Goal: Information Seeking & Learning: Compare options

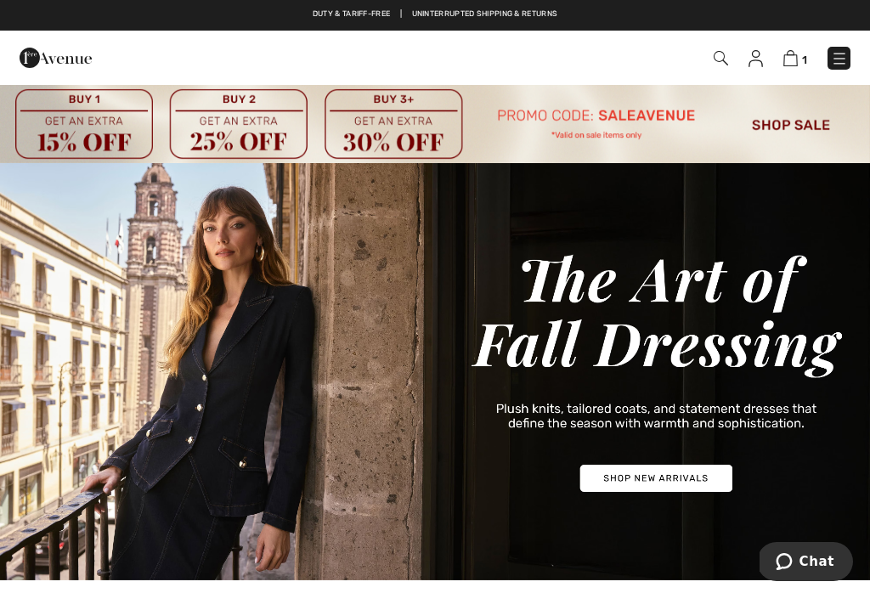
click at [835, 66] on img at bounding box center [839, 58] width 17 height 17
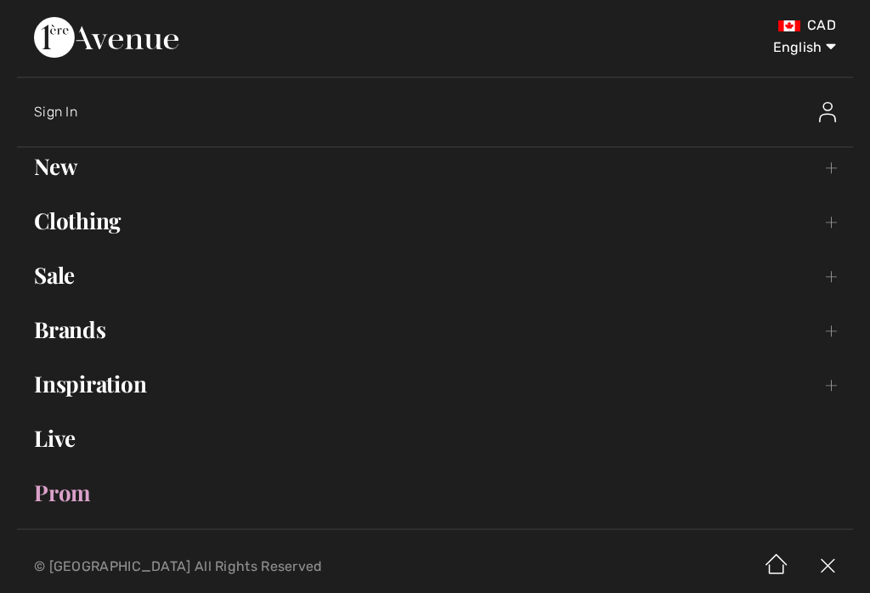
click at [836, 68] on select "English Français" at bounding box center [792, 44] width 88 height 51
click at [103, 340] on link "Brands Open submenu" at bounding box center [435, 329] width 836 height 37
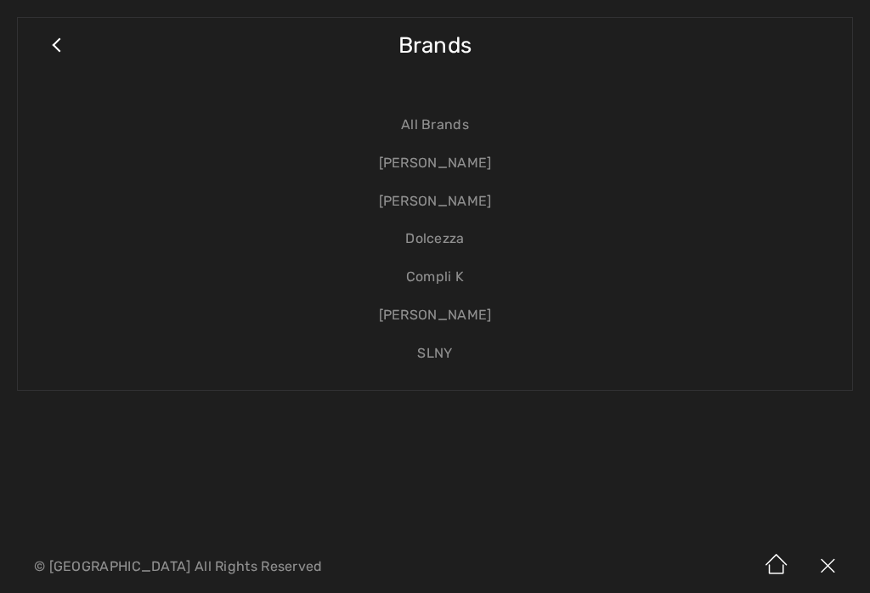
click at [495, 164] on link "[PERSON_NAME]" at bounding box center [435, 163] width 801 height 38
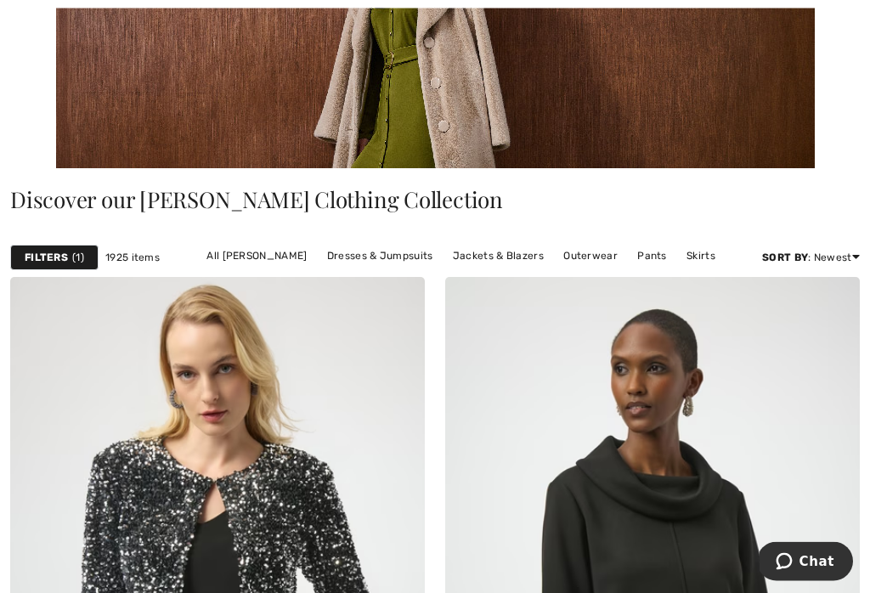
scroll to position [353, 0]
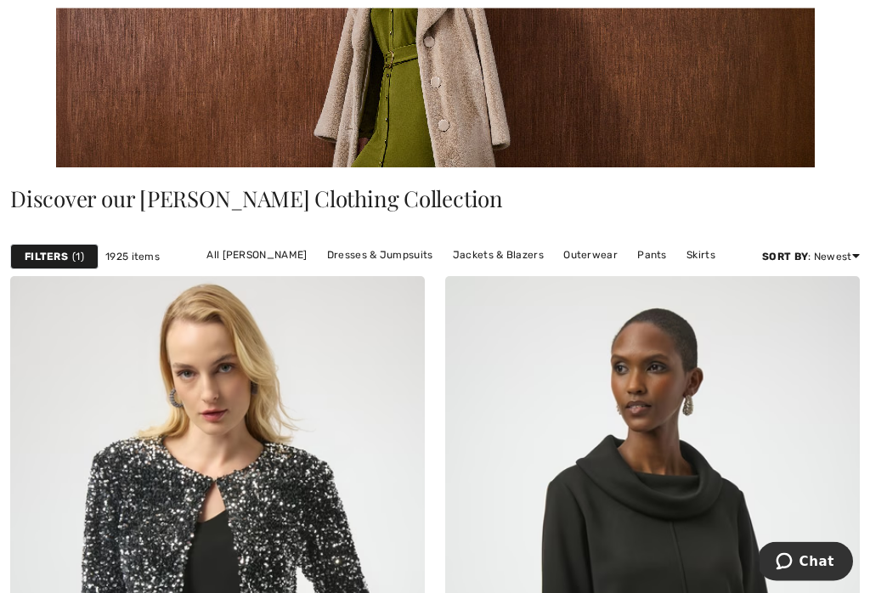
click at [273, 257] on link "All Joseph Ribkoff" at bounding box center [256, 256] width 117 height 22
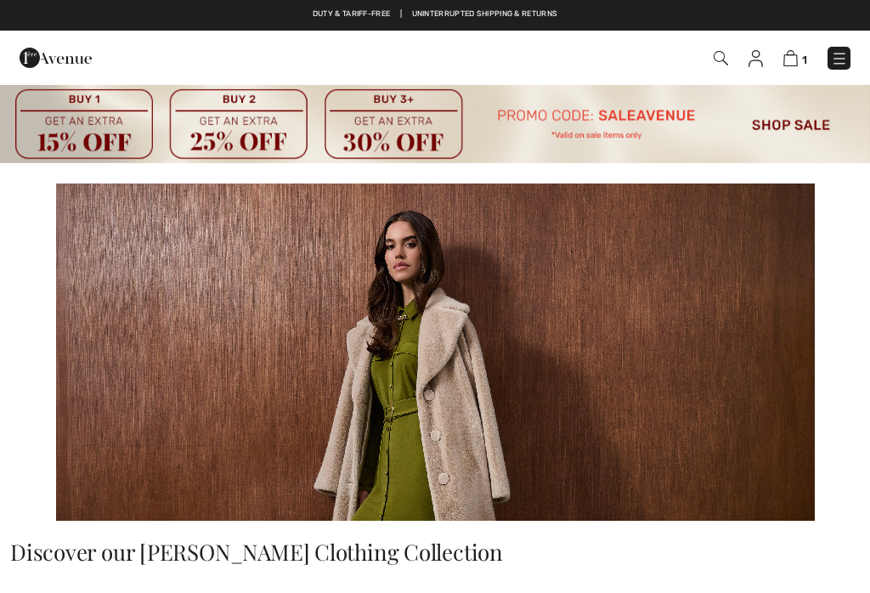
checkbox input "true"
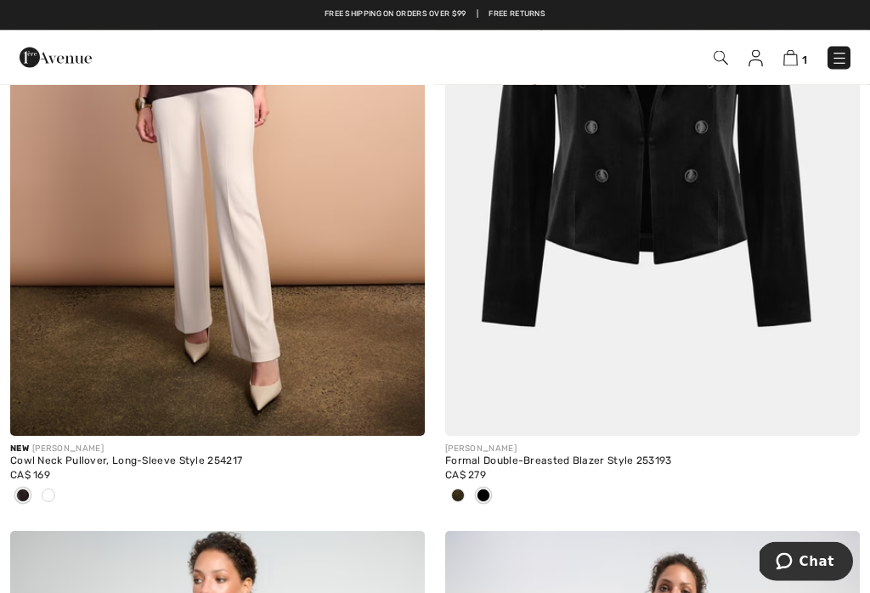
click at [838, 66] on img at bounding box center [839, 58] width 17 height 17
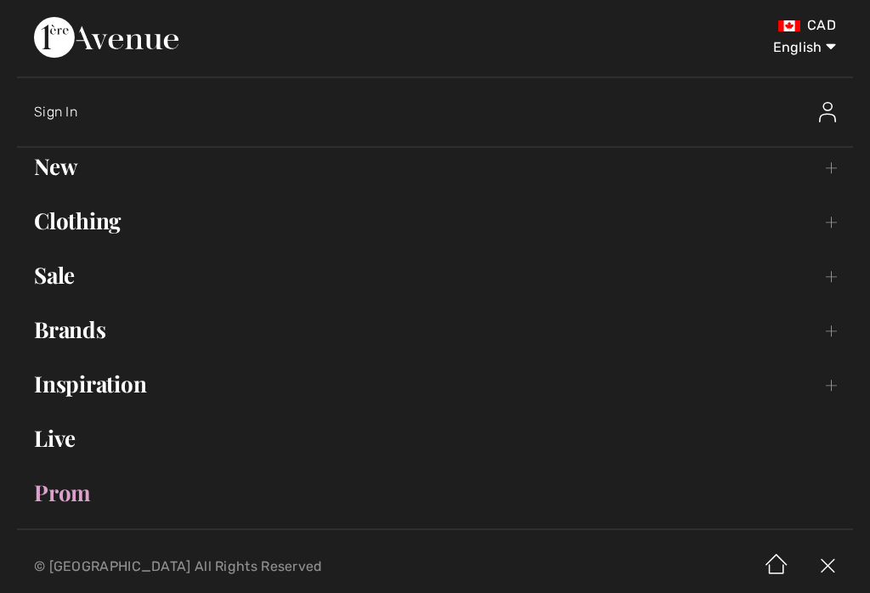
click at [121, 212] on link "Clothing Toggle submenu" at bounding box center [435, 220] width 836 height 37
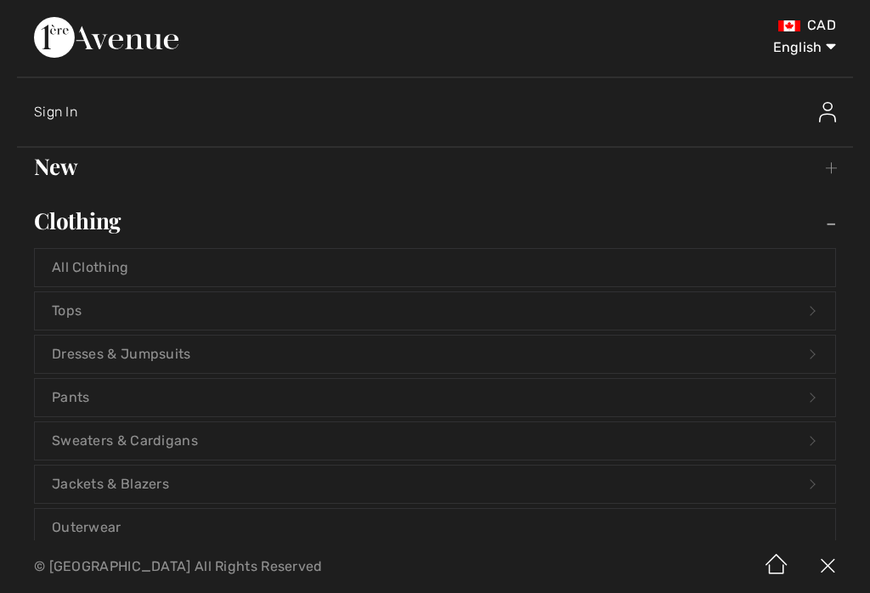
click at [86, 325] on link "Tops Open submenu" at bounding box center [435, 310] width 801 height 37
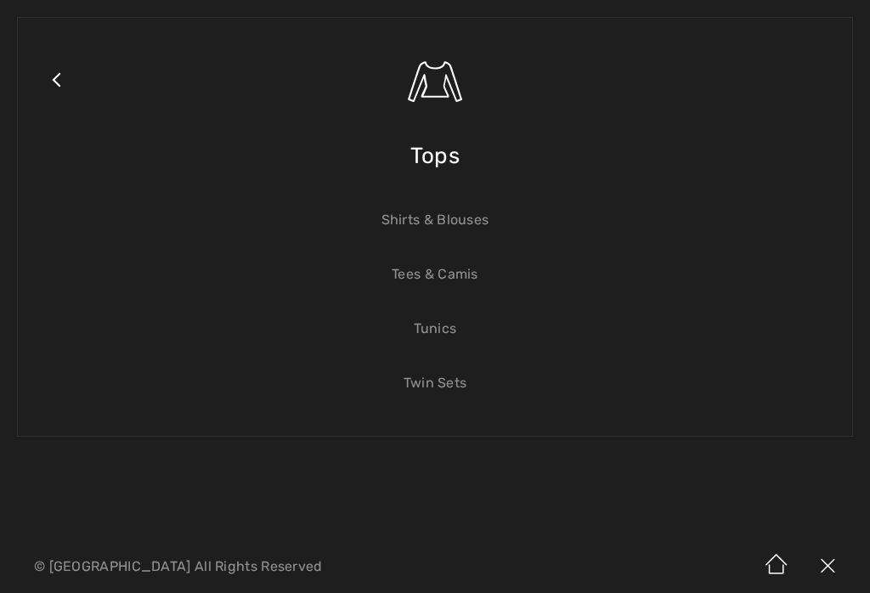
click at [489, 225] on link "Shirts & Blouses" at bounding box center [435, 219] width 801 height 37
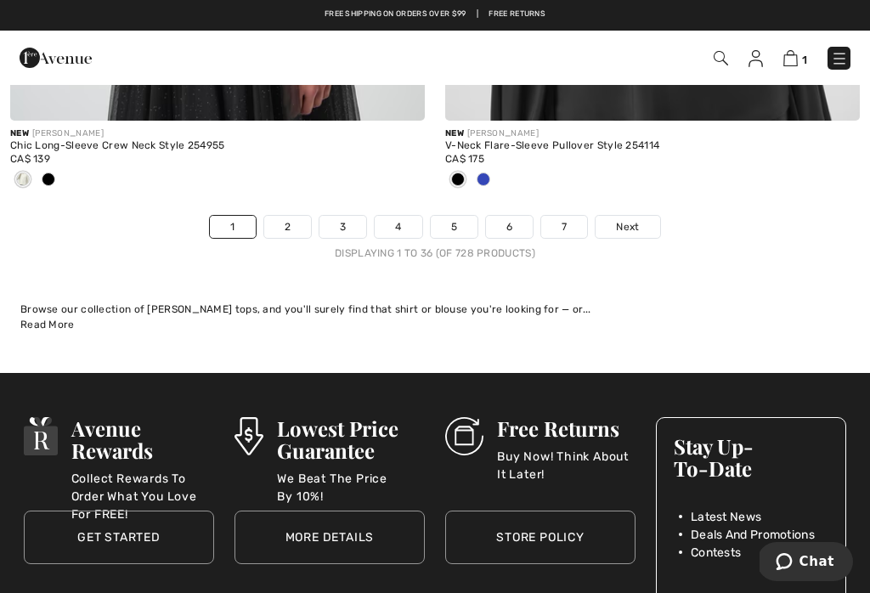
scroll to position [13278, 0]
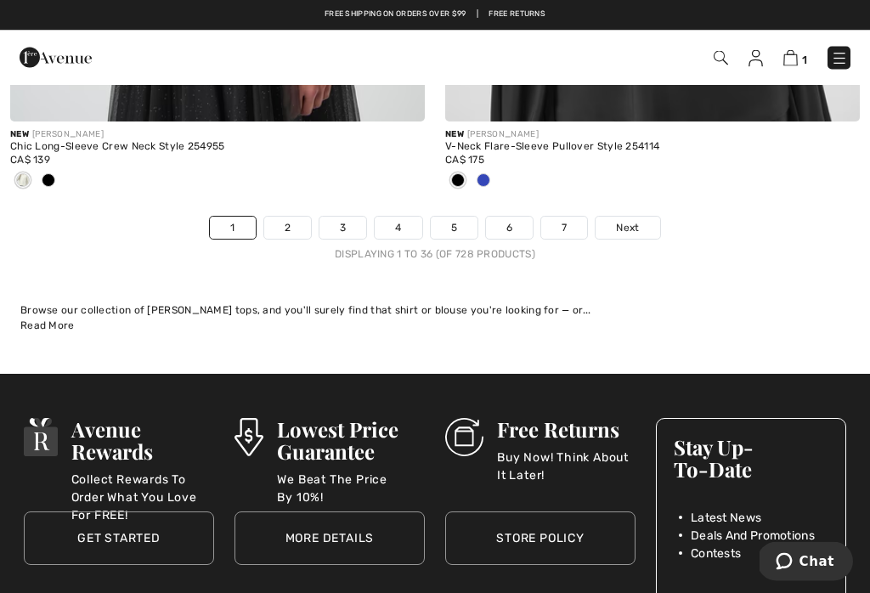
click at [288, 221] on link "2" at bounding box center [287, 229] width 47 height 22
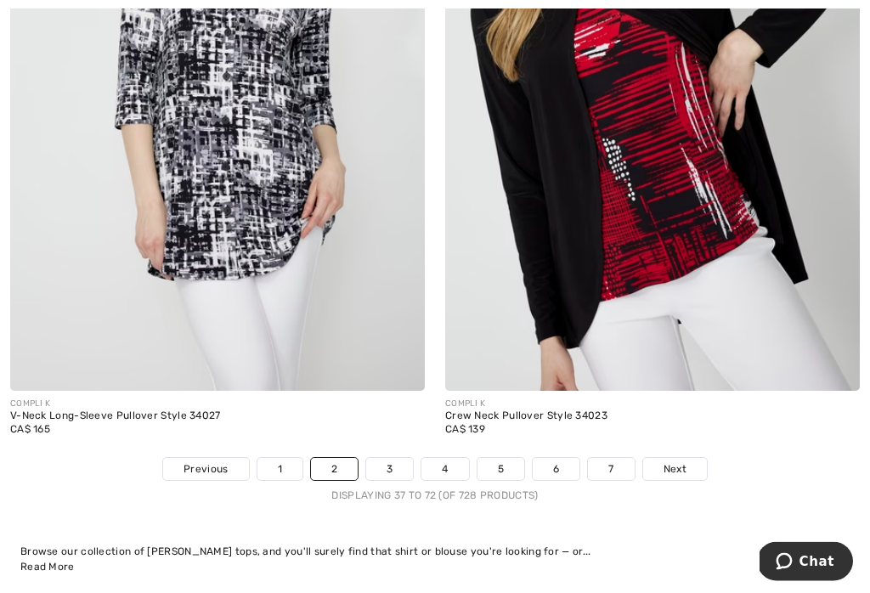
scroll to position [12732, 0]
click at [385, 458] on link "3" at bounding box center [389, 469] width 47 height 22
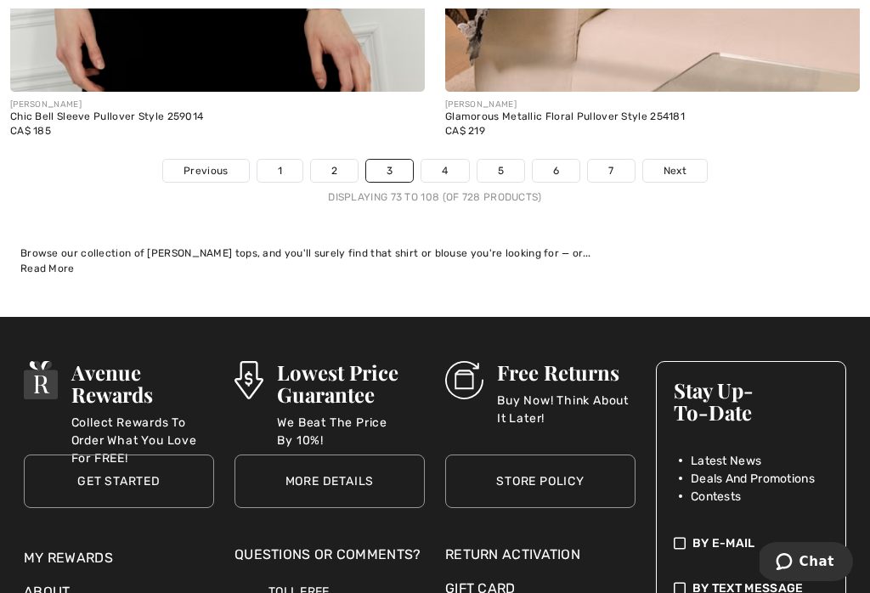
scroll to position [13152, 0]
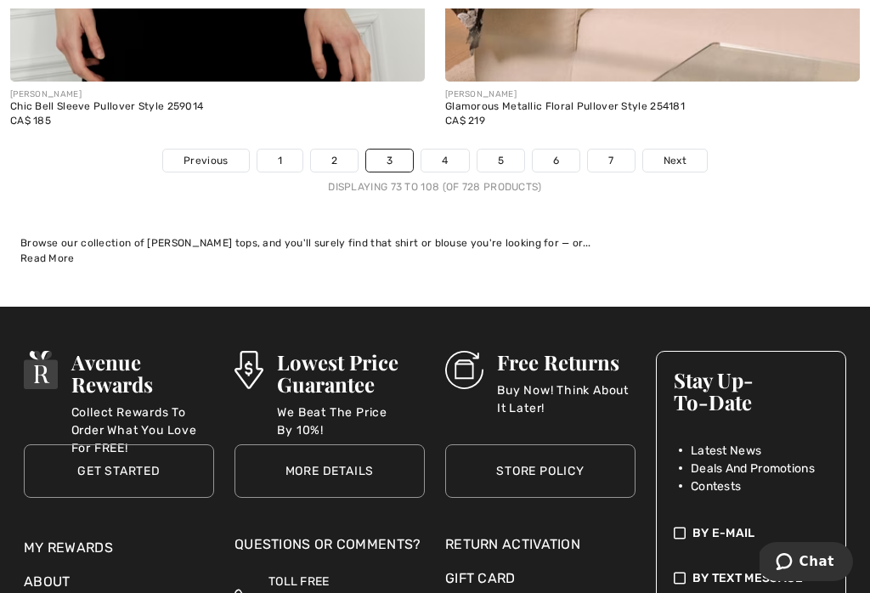
click at [454, 150] on link "4" at bounding box center [445, 161] width 47 height 22
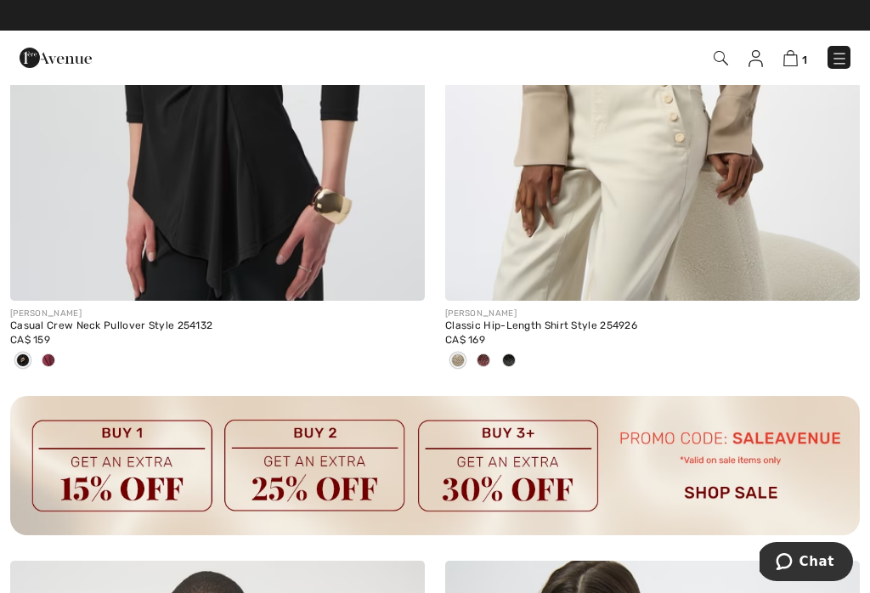
scroll to position [4103, 0]
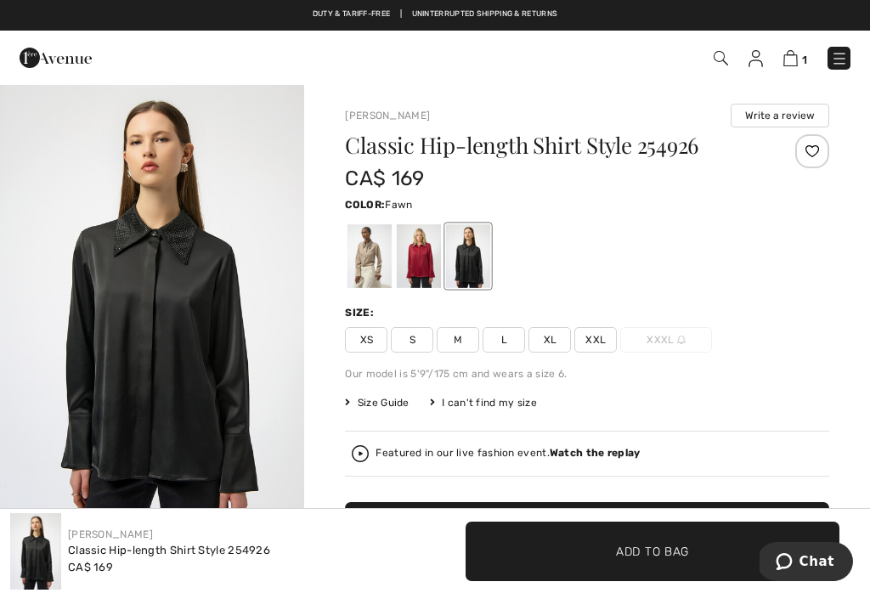
click at [386, 265] on div at bounding box center [370, 256] width 44 height 64
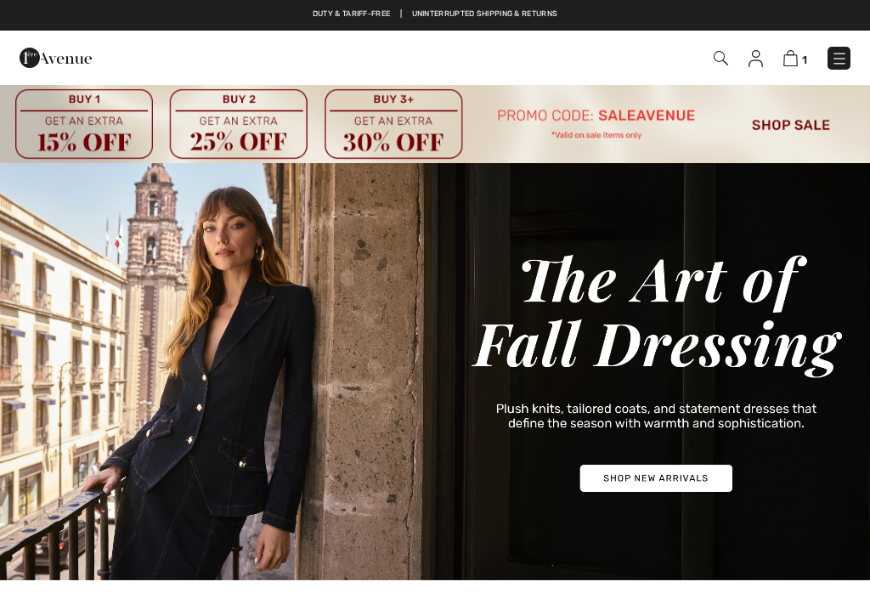
click at [841, 59] on img at bounding box center [839, 58] width 17 height 17
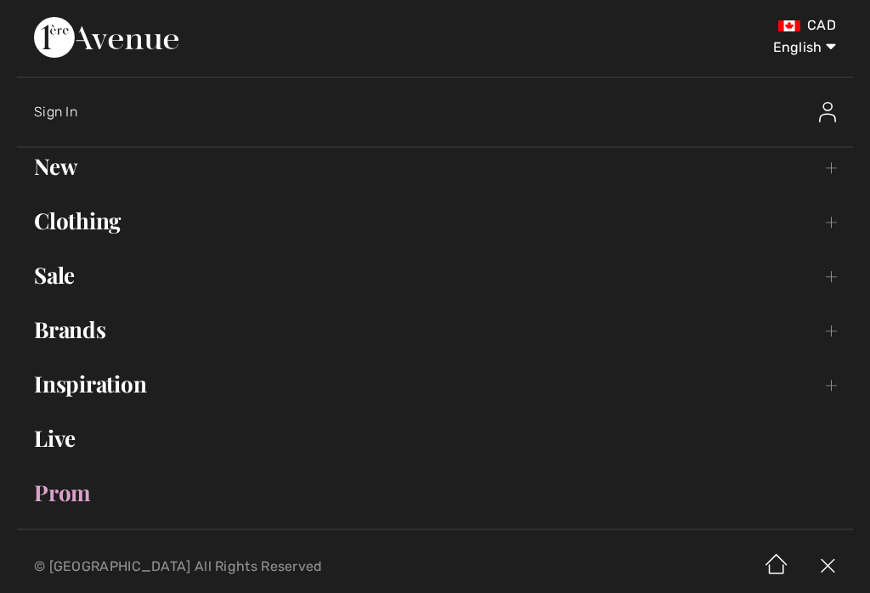
click at [103, 345] on link "Brands Open submenu" at bounding box center [435, 329] width 836 height 37
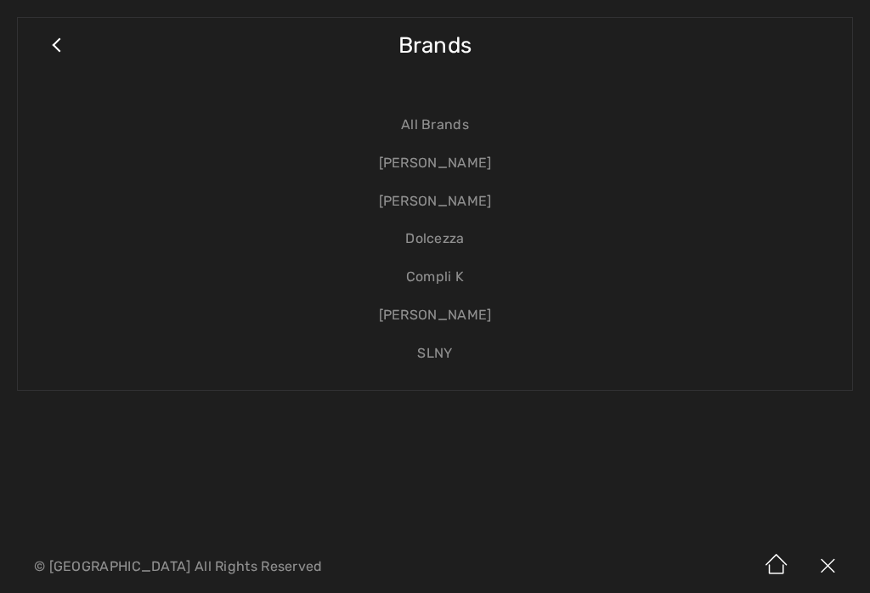
click at [473, 205] on link "[PERSON_NAME]" at bounding box center [435, 202] width 801 height 38
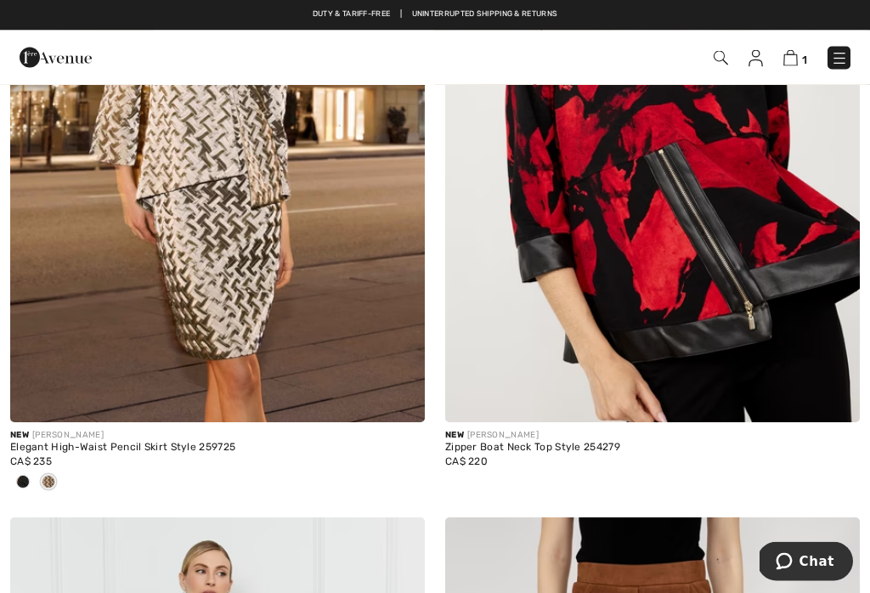
click at [831, 65] on img at bounding box center [839, 58] width 17 height 17
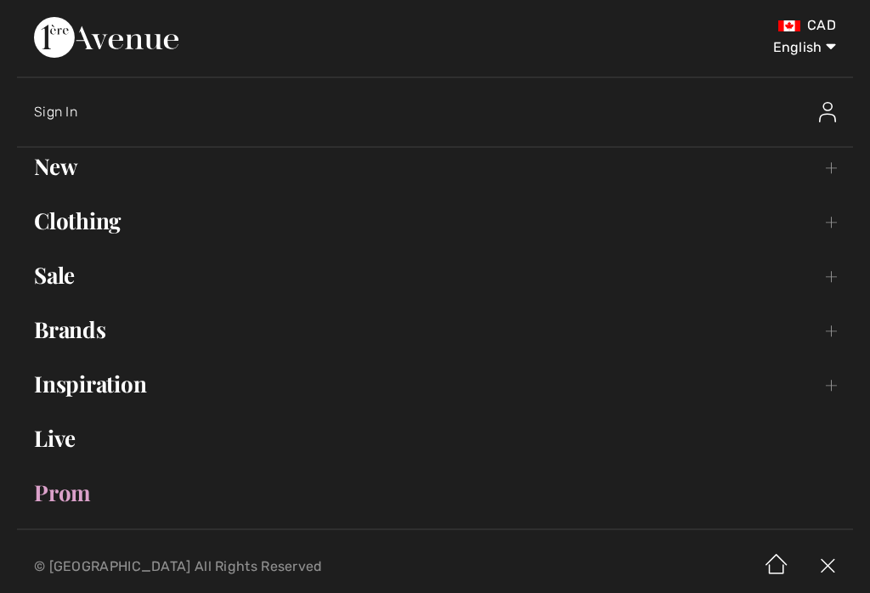
click at [105, 337] on link "Brands Open submenu" at bounding box center [435, 329] width 836 height 37
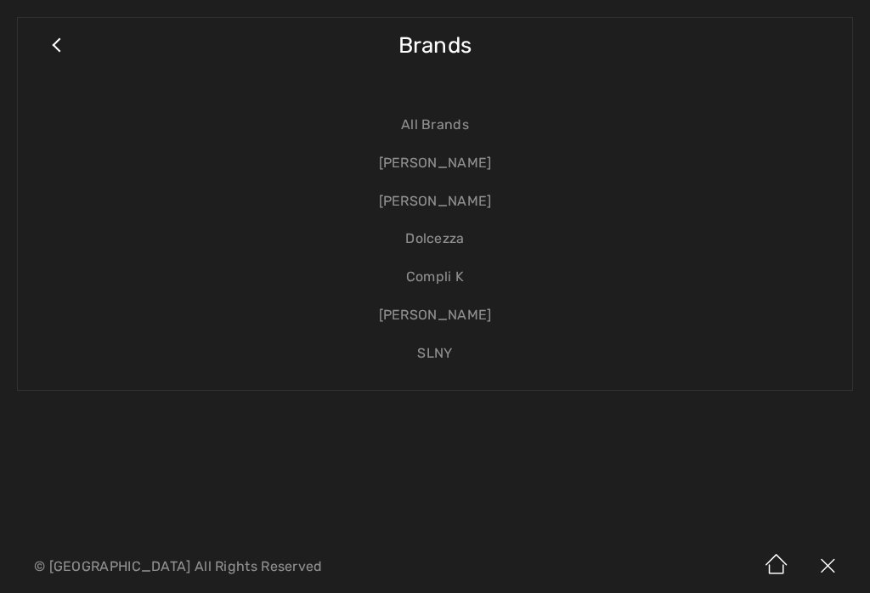
click at [58, 54] on link "Close submenu" at bounding box center [56, 53] width 42 height 37
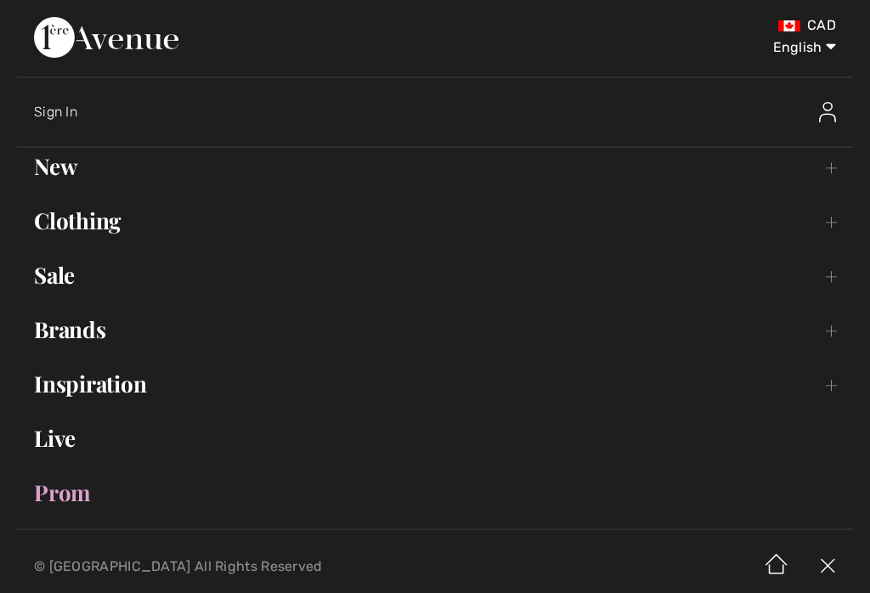
click at [128, 236] on link "Clothing Toggle submenu" at bounding box center [435, 220] width 836 height 37
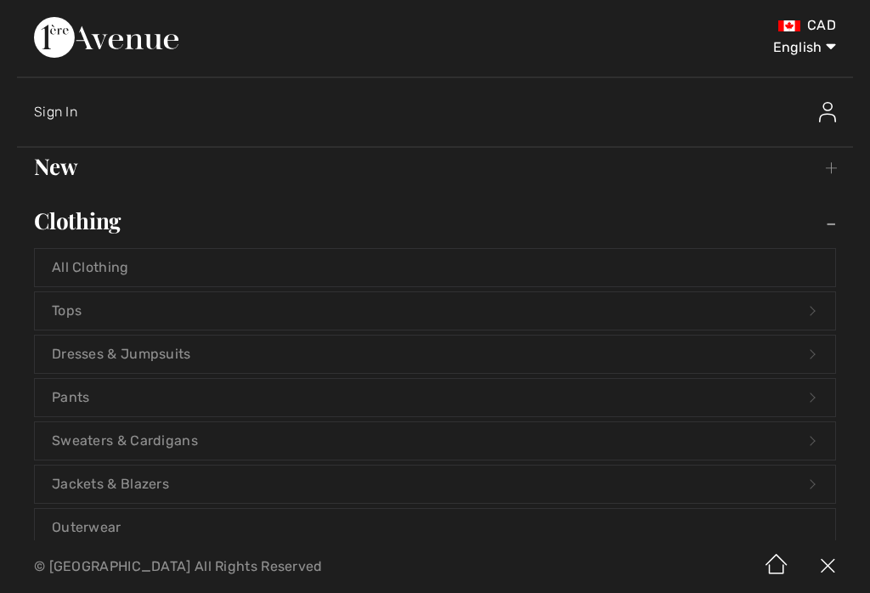
click at [104, 312] on link "Tops Open submenu" at bounding box center [435, 310] width 801 height 37
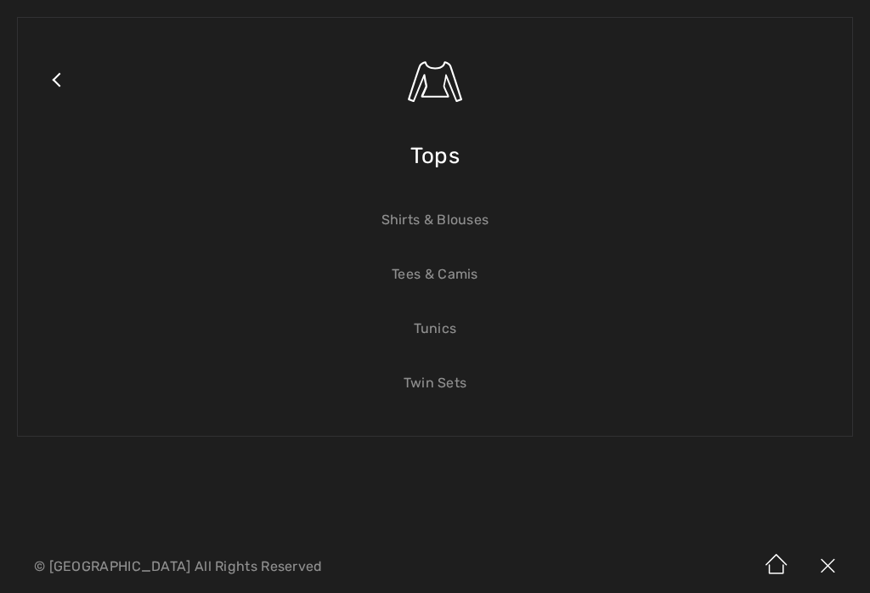
click at [499, 234] on link "Shirts & Blouses" at bounding box center [435, 219] width 801 height 37
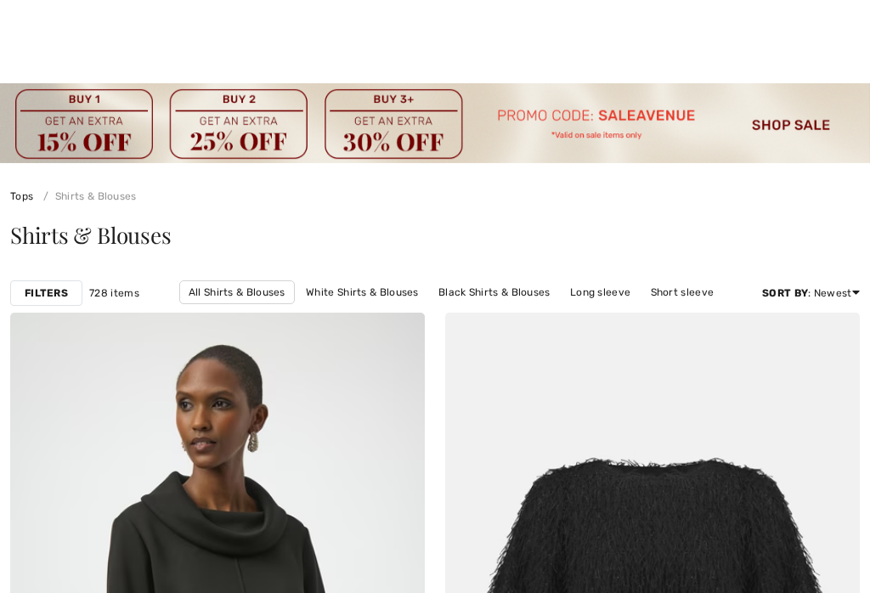
checkbox input "true"
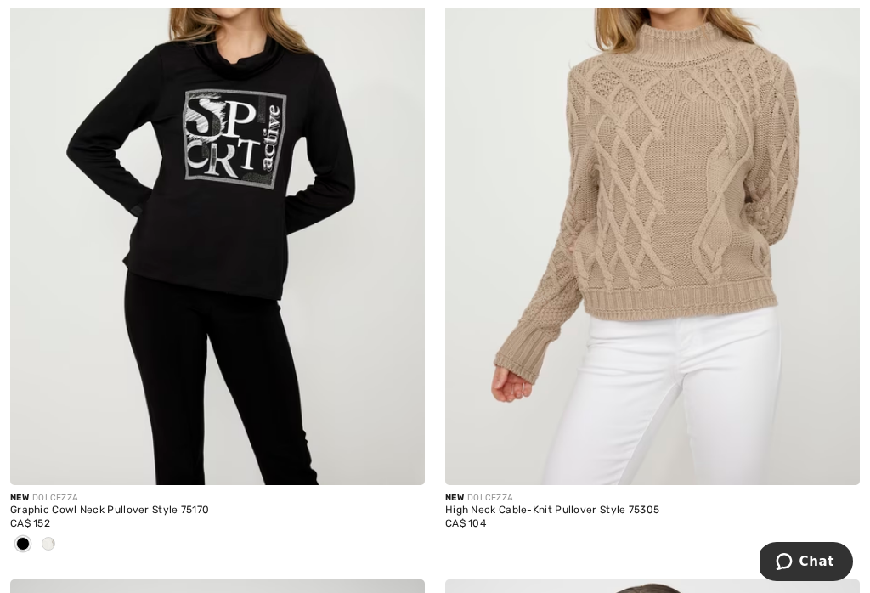
scroll to position [12176, 0]
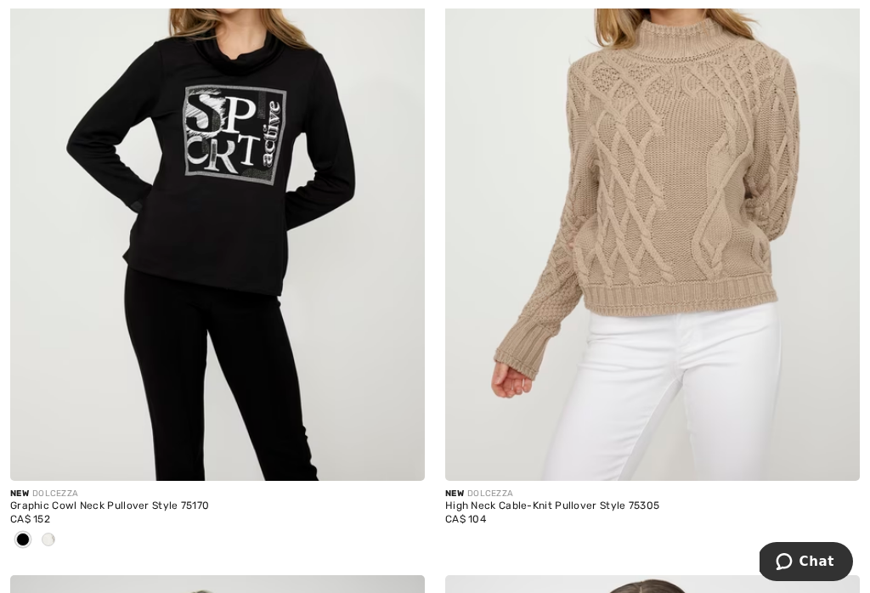
click at [704, 202] on img at bounding box center [652, 170] width 415 height 622
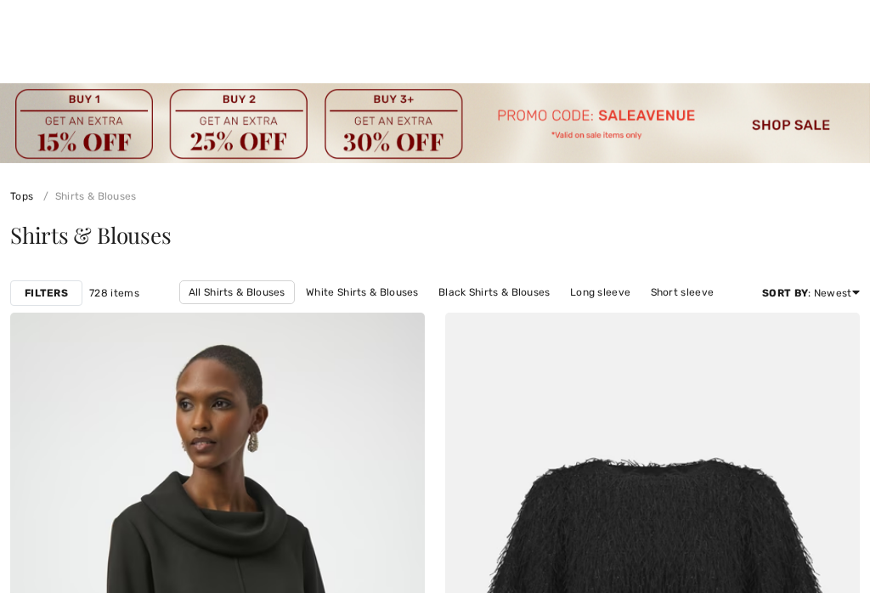
checkbox input "true"
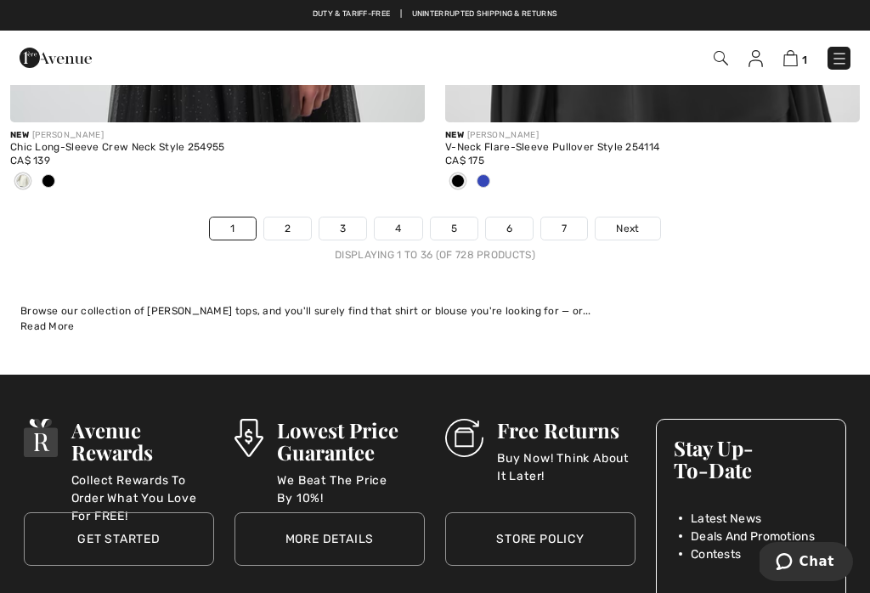
scroll to position [13279, 0]
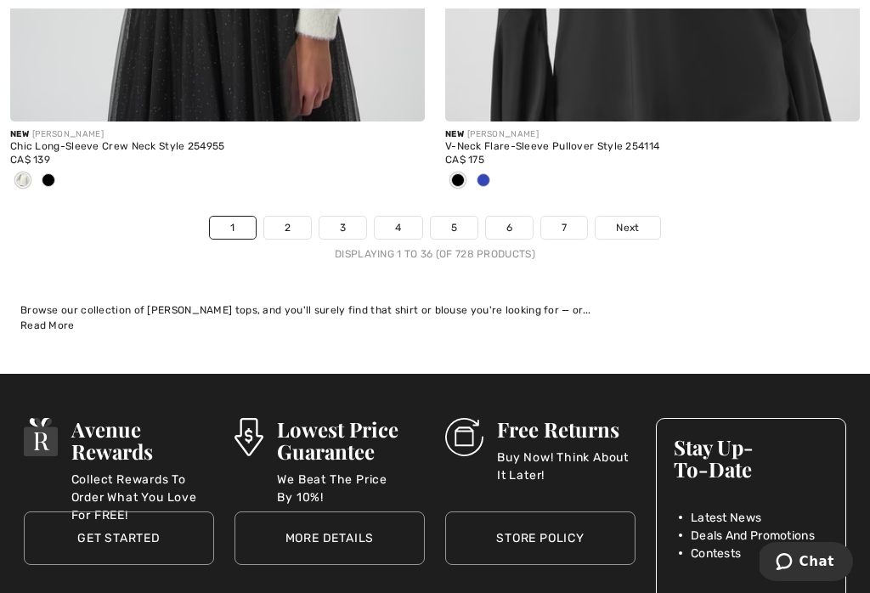
click at [291, 217] on link "2" at bounding box center [287, 228] width 47 height 22
click at [303, 217] on link "2" at bounding box center [287, 228] width 47 height 22
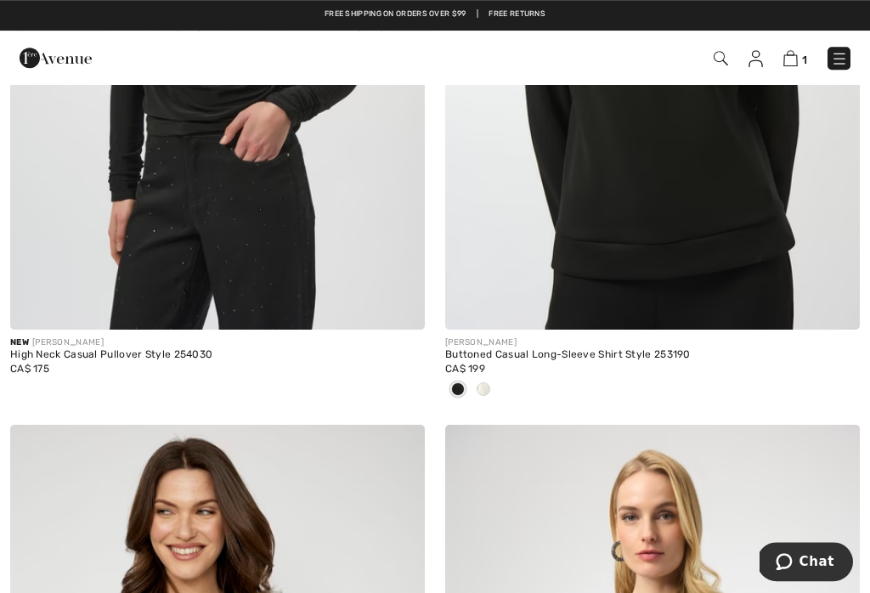
scroll to position [3371, 0]
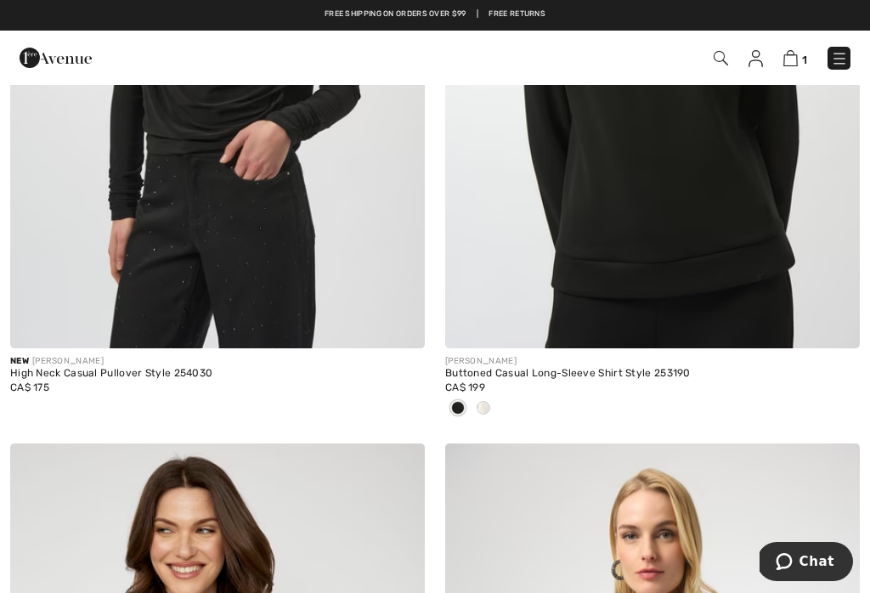
click at [499, 409] on div at bounding box center [652, 409] width 415 height 28
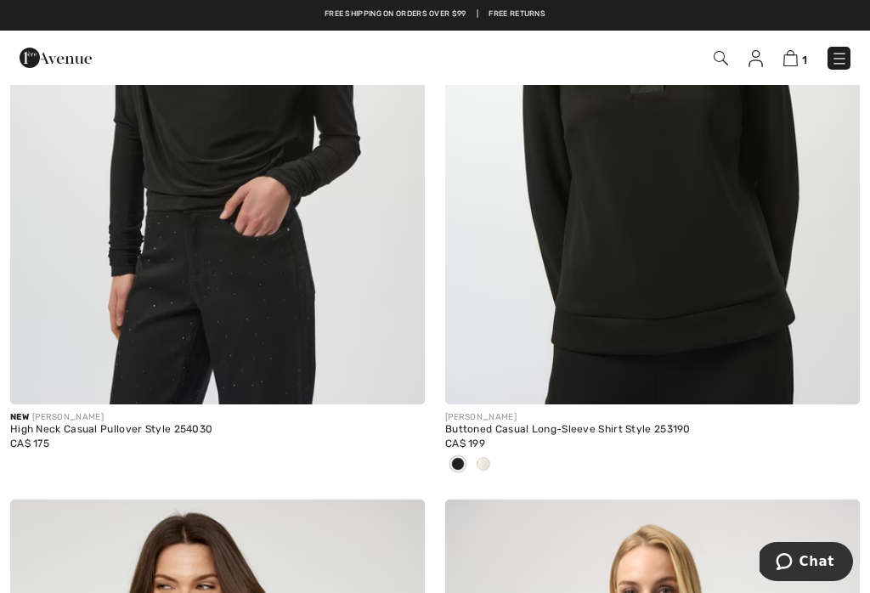
scroll to position [3308, 0]
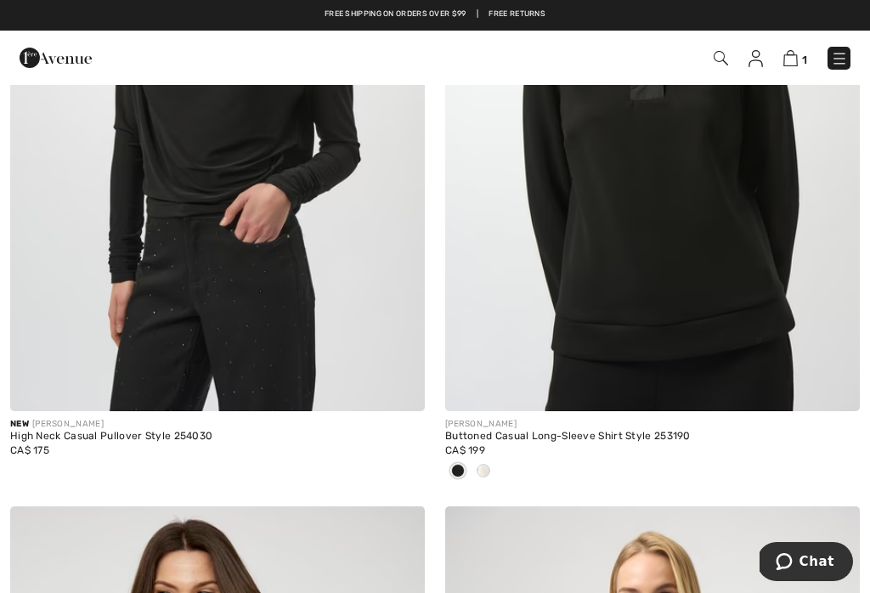
click at [491, 470] on div at bounding box center [483, 472] width 25 height 28
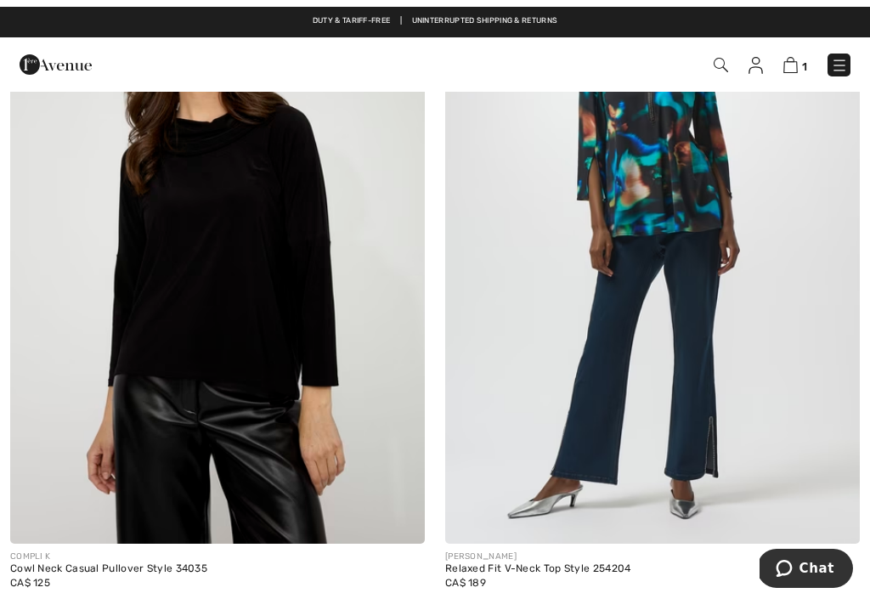
scroll to position [5631, 0]
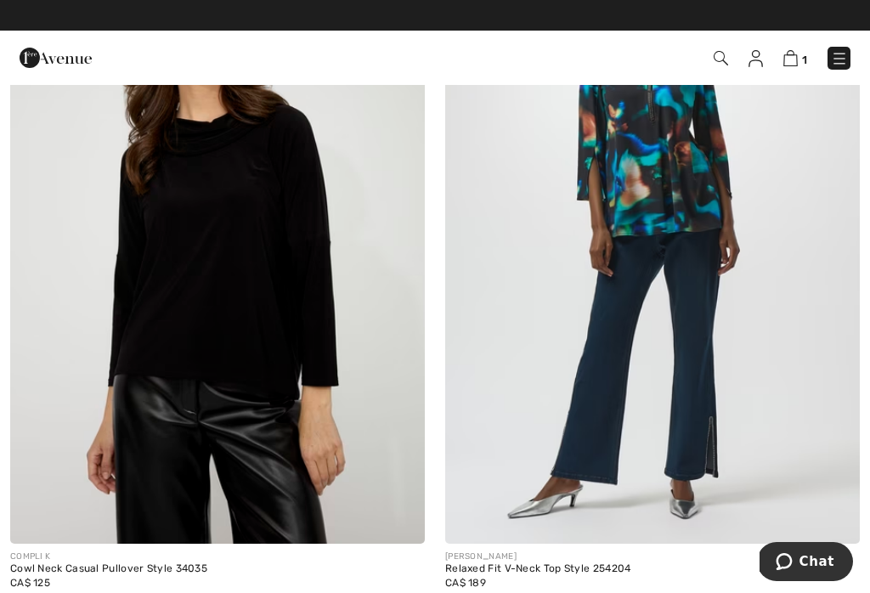
click at [284, 290] on img at bounding box center [217, 233] width 415 height 622
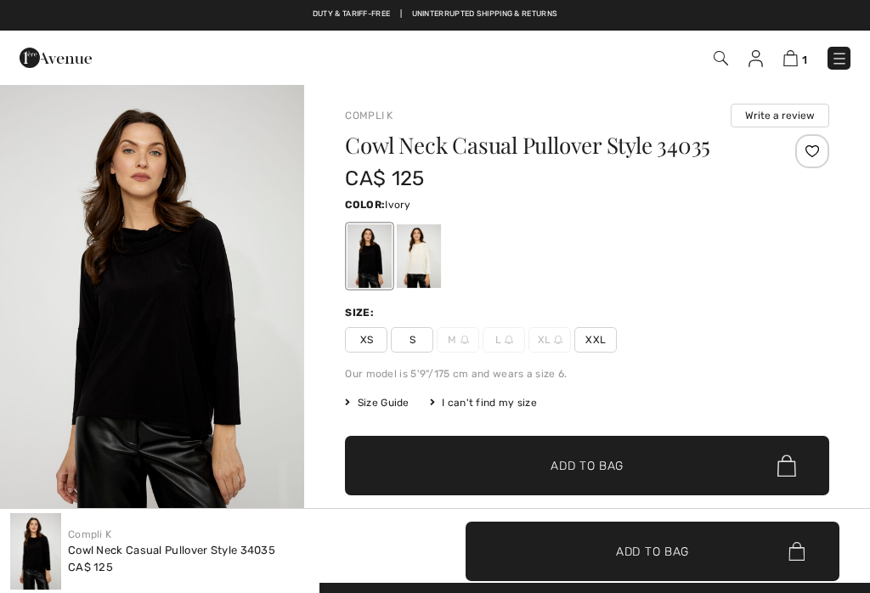
checkbox input "true"
click at [416, 263] on div at bounding box center [419, 256] width 44 height 64
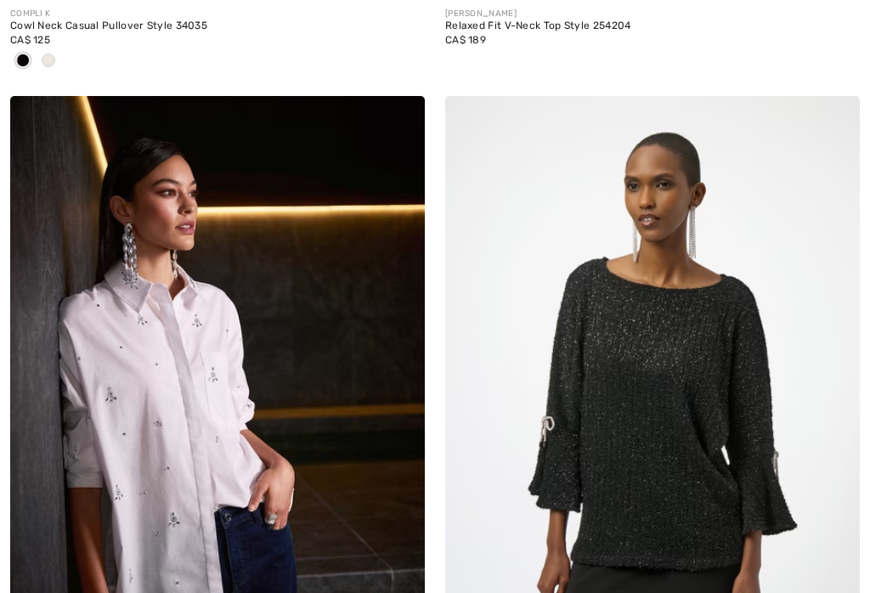
checkbox input "true"
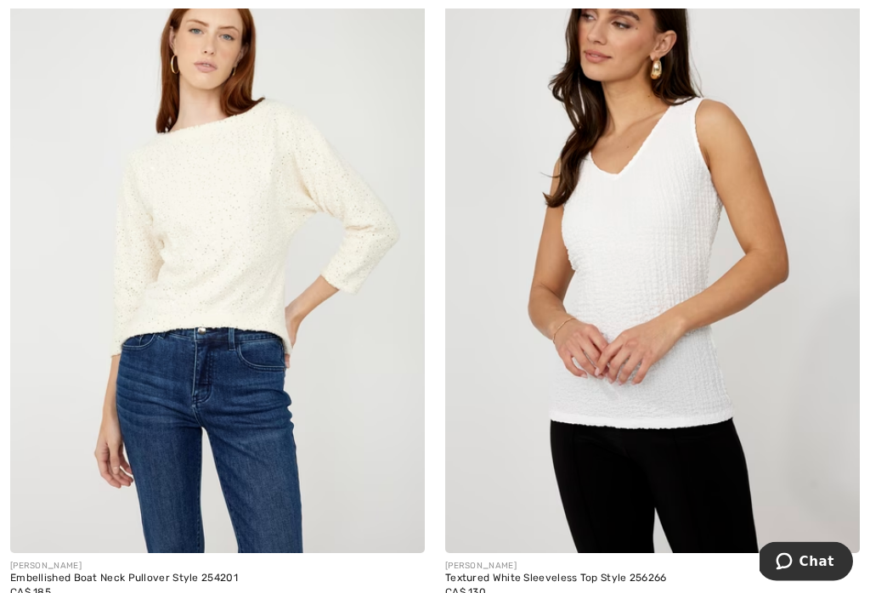
scroll to position [8267, 0]
click at [253, 245] on img at bounding box center [217, 242] width 415 height 622
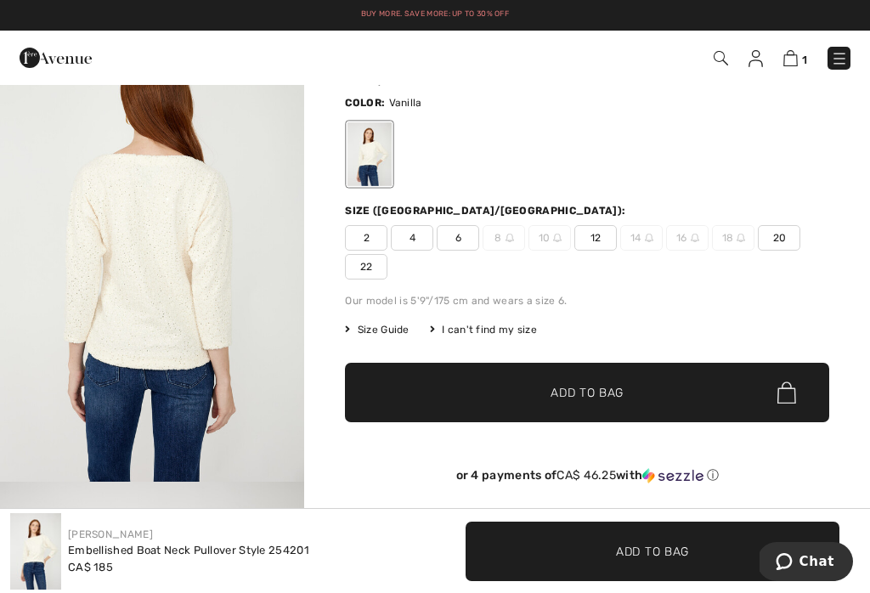
scroll to position [119, 0]
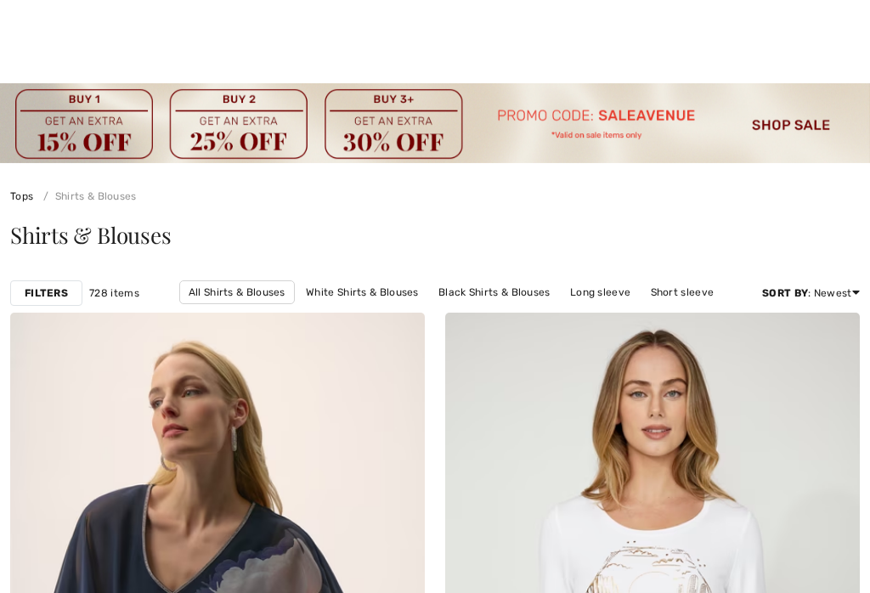
checkbox input "true"
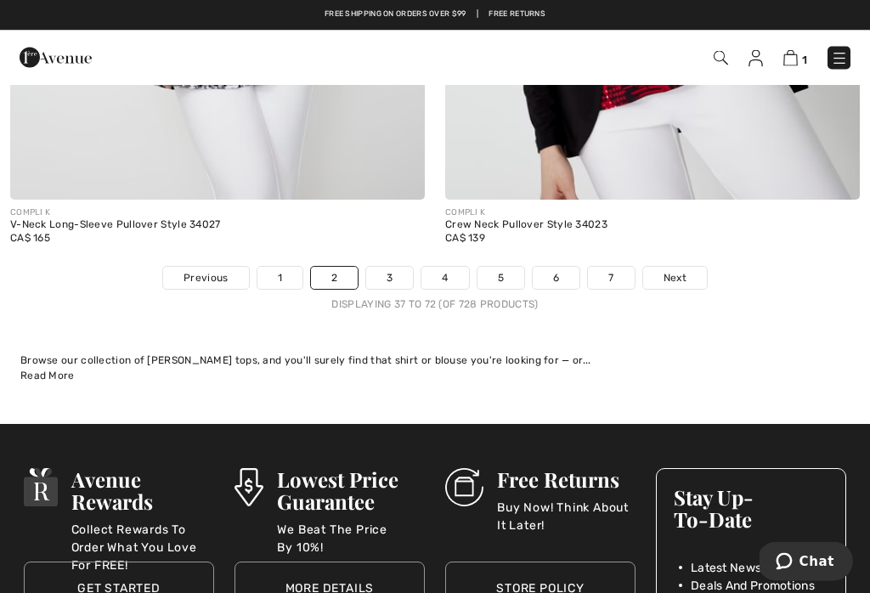
scroll to position [12923, 0]
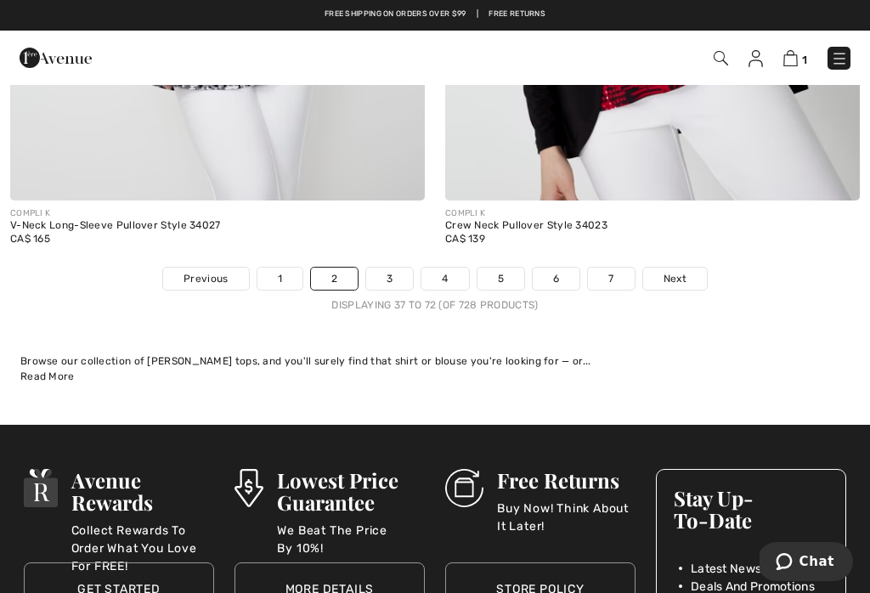
click at [403, 268] on link "3" at bounding box center [389, 279] width 47 height 22
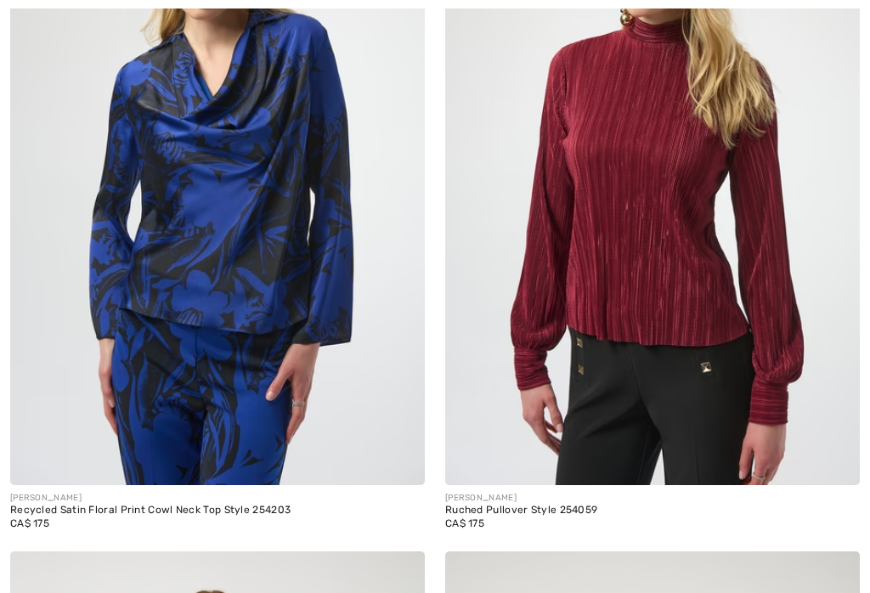
checkbox input "true"
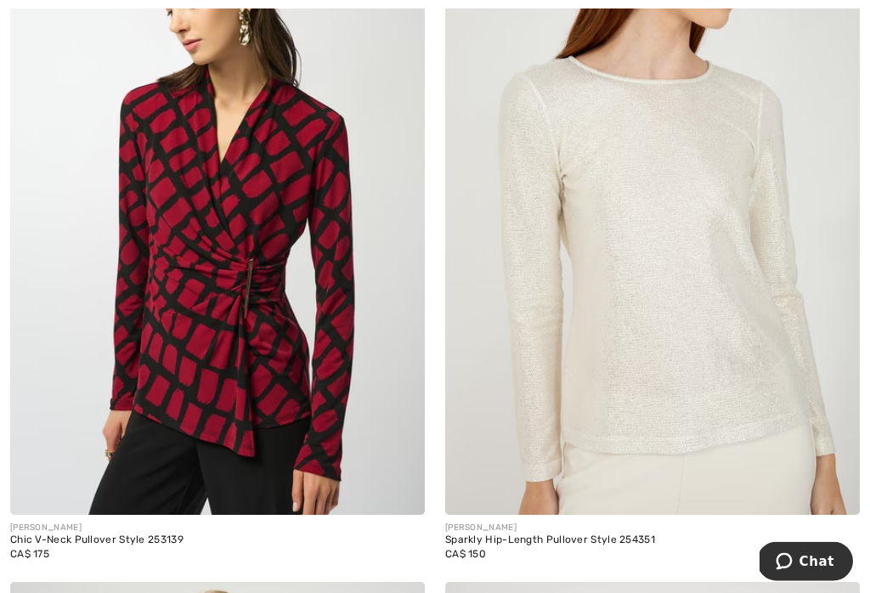
scroll to position [9906, 0]
click at [726, 337] on img at bounding box center [652, 204] width 415 height 622
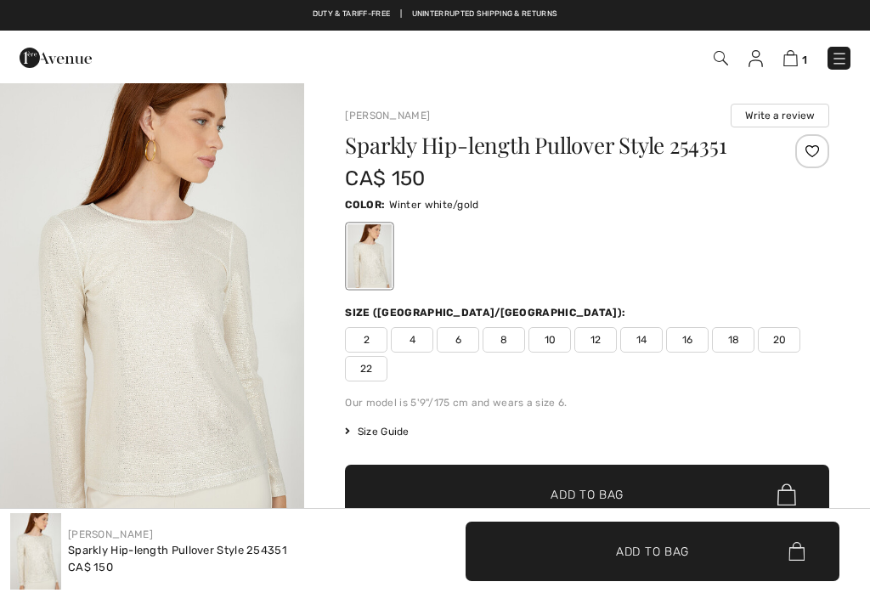
checkbox input "true"
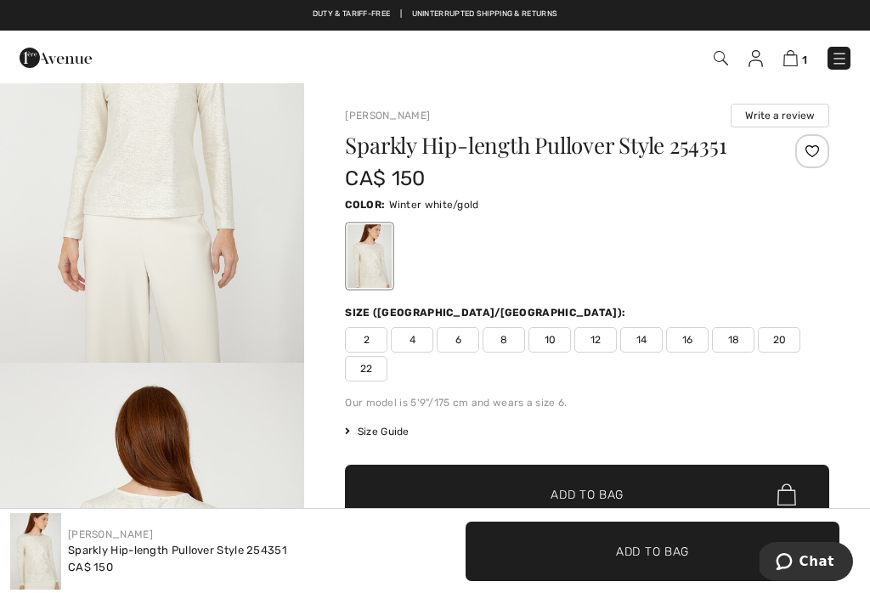
scroll to position [575, 0]
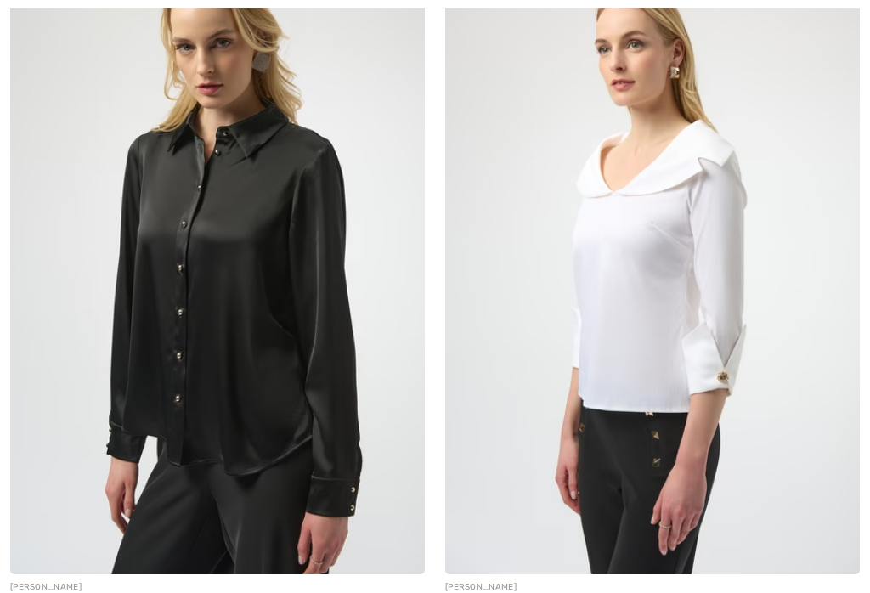
checkbox input "true"
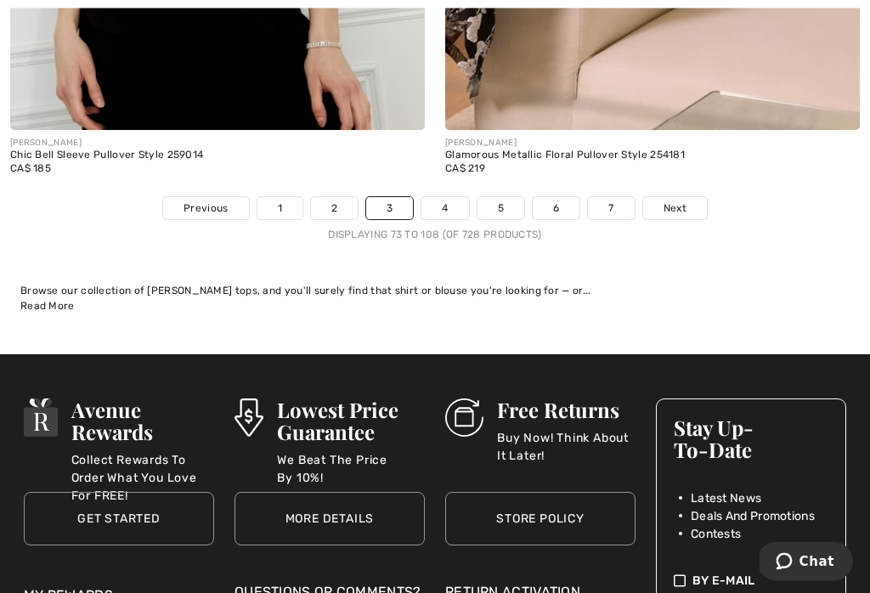
scroll to position [13167, 0]
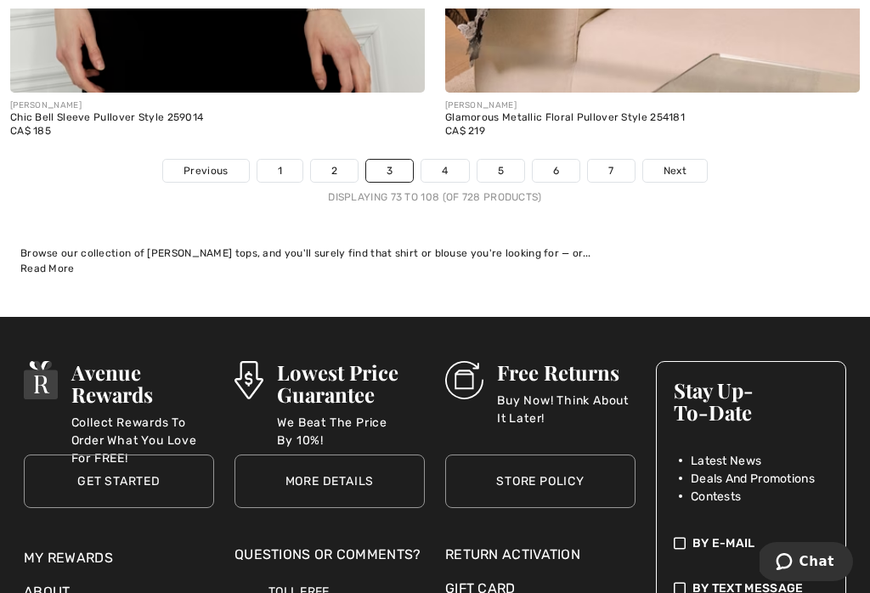
click at [456, 164] on link "4" at bounding box center [445, 171] width 47 height 22
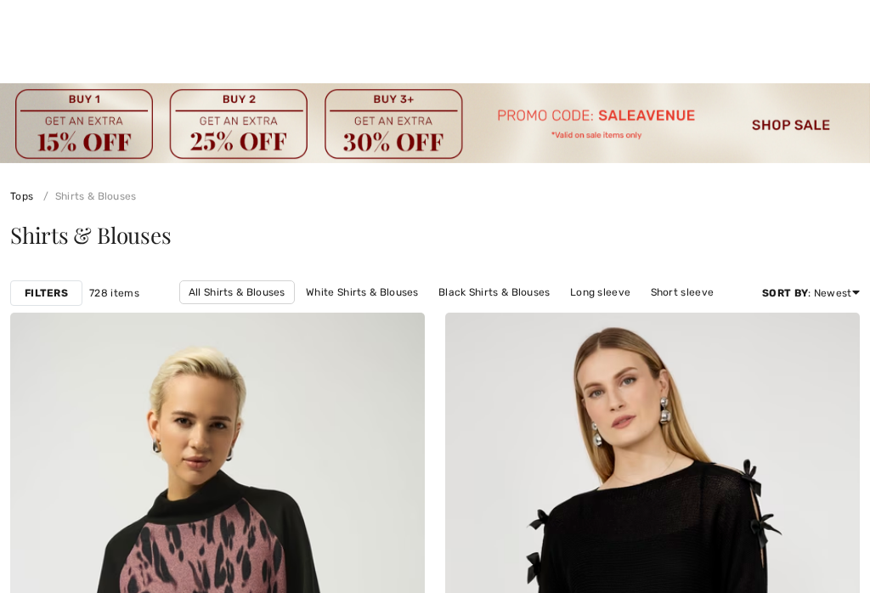
checkbox input "true"
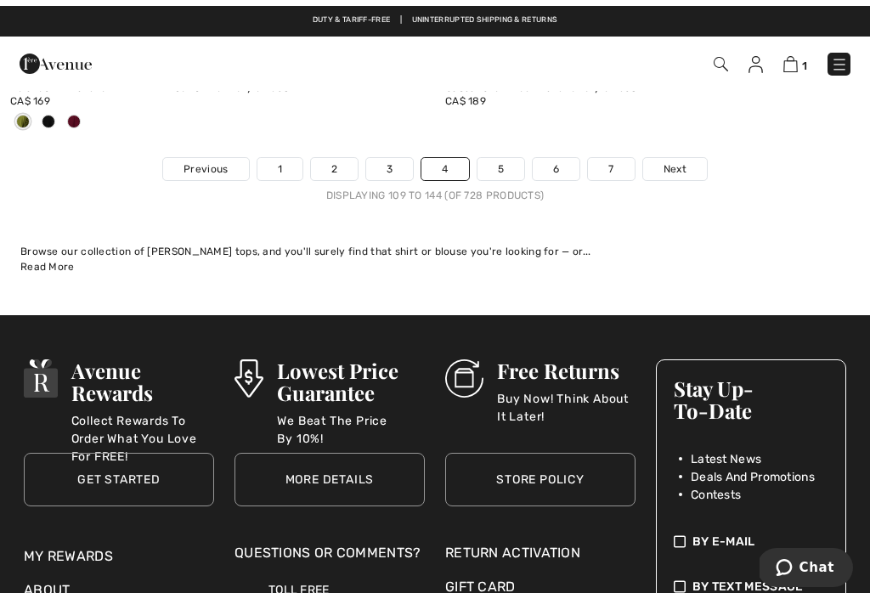
scroll to position [13044, 0]
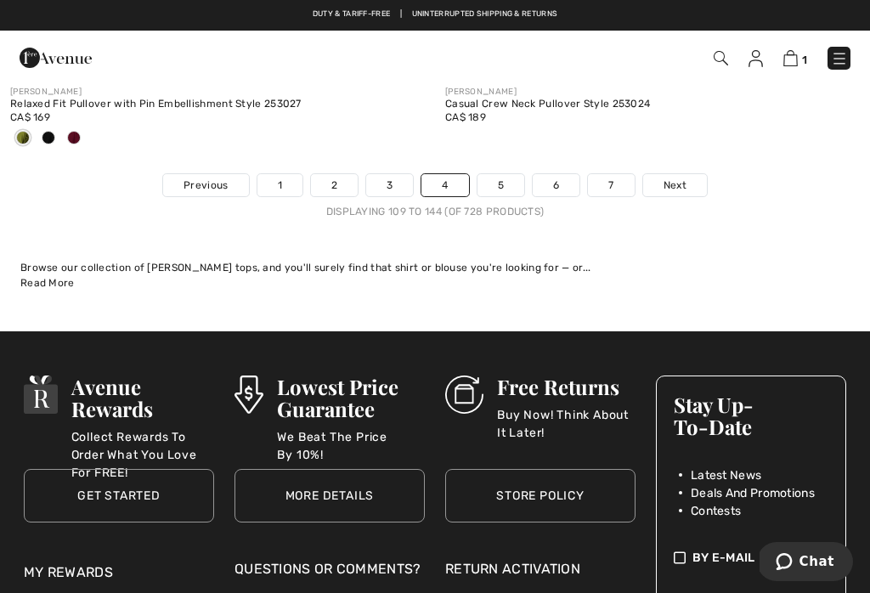
click at [501, 178] on link "5" at bounding box center [501, 185] width 47 height 22
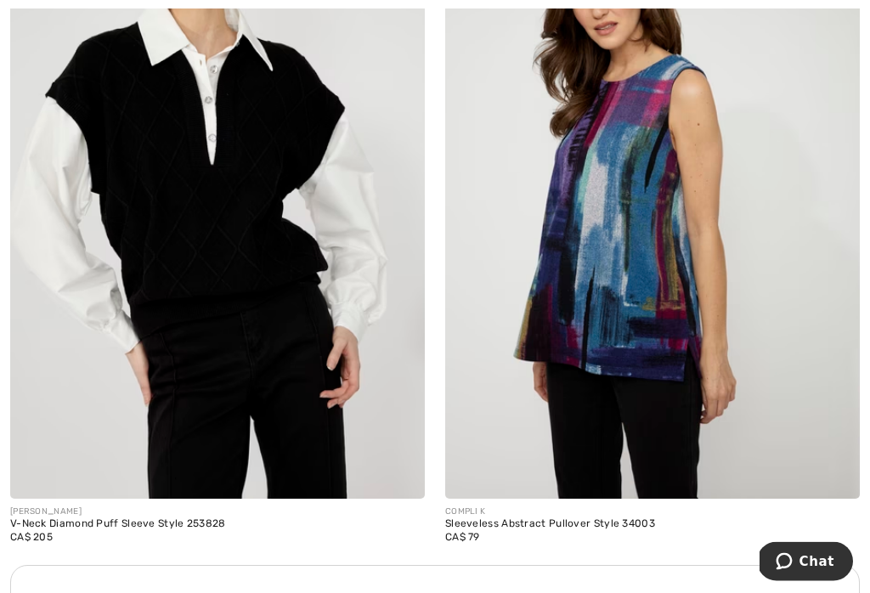
scroll to position [8433, 0]
click at [253, 237] on img at bounding box center [217, 188] width 415 height 622
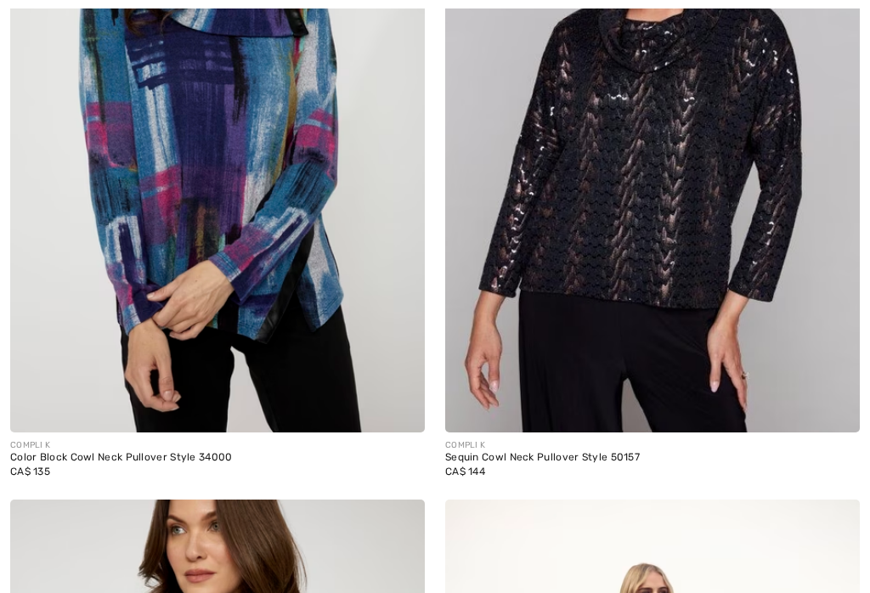
checkbox input "true"
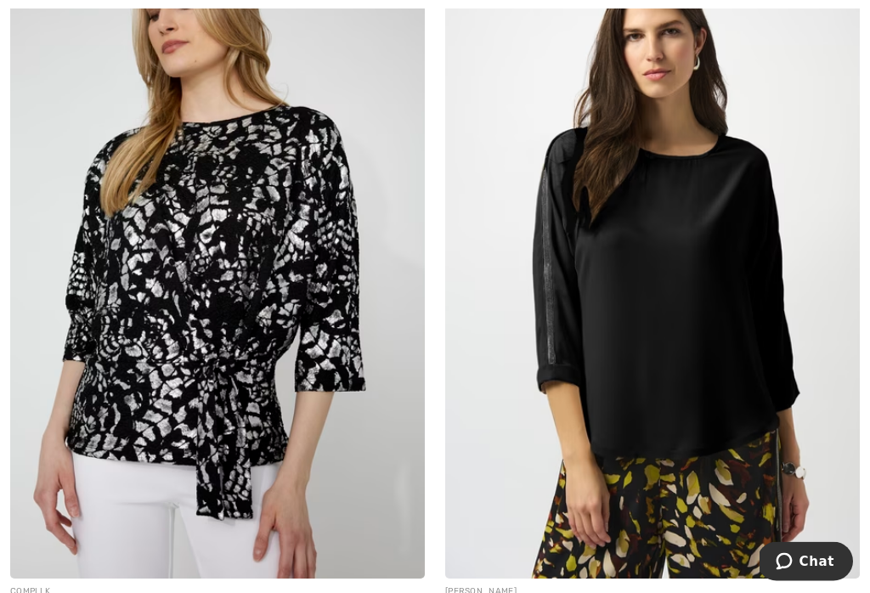
scroll to position [11969, 0]
